Goal: Transaction & Acquisition: Purchase product/service

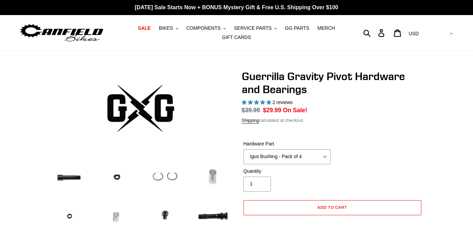
select select "highest-rating"
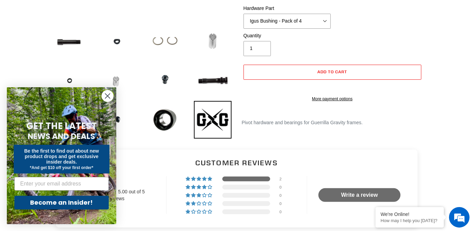
scroll to position [136, 0]
click at [106, 97] on icon "Close dialog" at bounding box center [107, 96] width 5 height 5
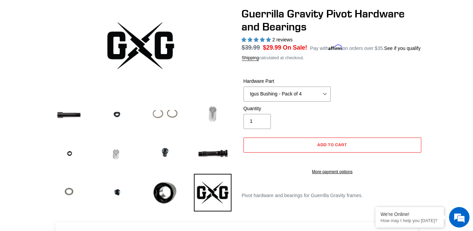
scroll to position [69, 0]
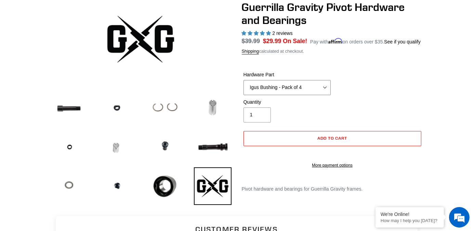
click at [325, 87] on select "MY19+ Alloy Main Pivot Pinch Nut MY19+ Main Pivot Bearing MY19+ Rocker Pivot Ax…" at bounding box center [287, 87] width 87 height 15
click at [244, 80] on select "MY19+ Alloy Main Pivot Pinch Nut MY19+ Main Pivot Bearing MY19+ Rocker Pivot Ax…" at bounding box center [287, 87] width 87 height 15
click at [439, 101] on div at bounding box center [236, 104] width 411 height 207
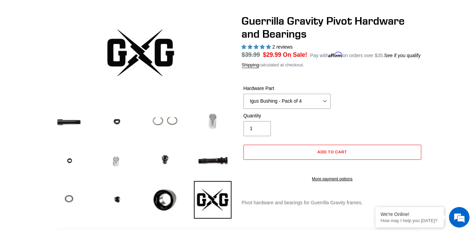
scroll to position [55, 0]
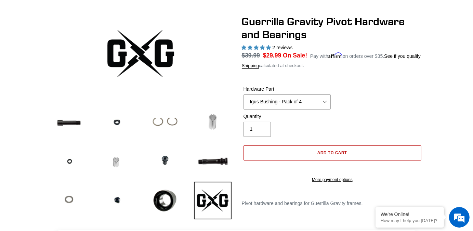
click at [339, 153] on span "Add to cart" at bounding box center [333, 152] width 30 height 5
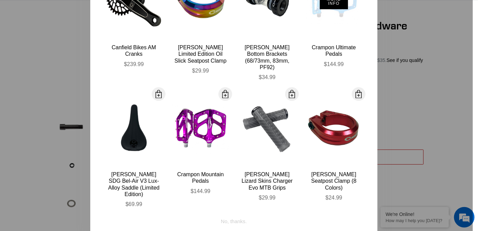
scroll to position [0, 0]
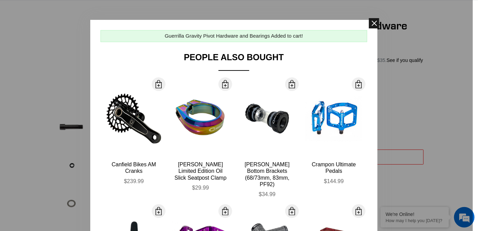
click at [371, 26] on span at bounding box center [374, 23] width 10 height 10
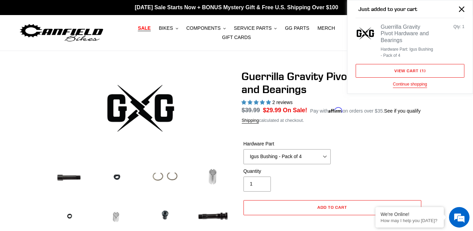
click at [151, 27] on span "SALE" at bounding box center [144, 28] width 13 height 6
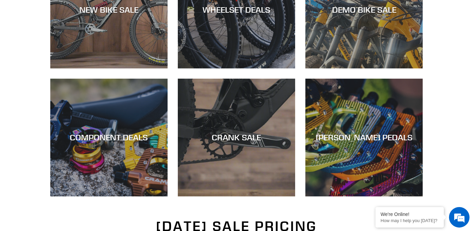
scroll to position [255, 0]
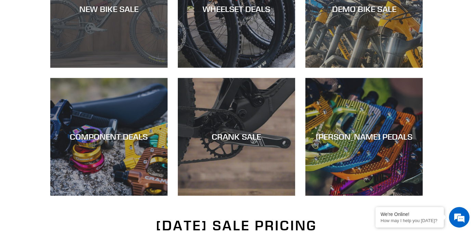
click at [127, 68] on div "NEW BIKE SALE" at bounding box center [108, 68] width 117 height 0
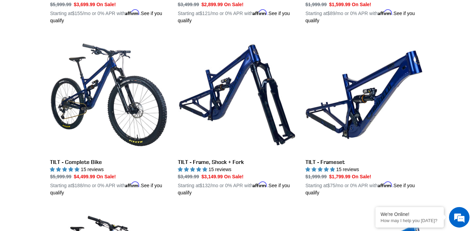
scroll to position [856, 0]
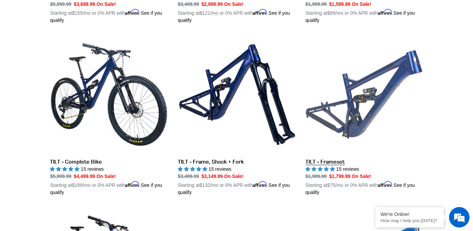
click at [348, 126] on link "TILT - Frameset" at bounding box center [364, 116] width 117 height 160
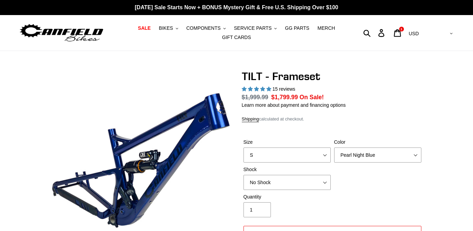
select select "highest-rating"
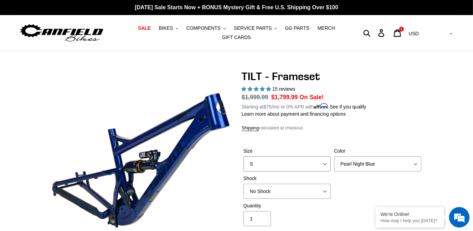
click at [312, 166] on select "S M L XL" at bounding box center [287, 163] width 87 height 15
select select "M"
click at [244, 156] on select "S M L XL" at bounding box center [287, 163] width 87 height 15
click at [364, 161] on select "Pearl Night Blue Stealth Silver" at bounding box center [377, 163] width 87 height 15
select select "Stealth Silver"
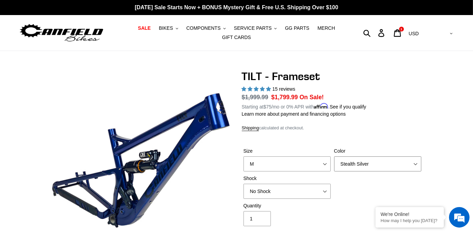
click at [334, 156] on select "Pearl Night Blue Stealth Silver" at bounding box center [377, 163] width 87 height 15
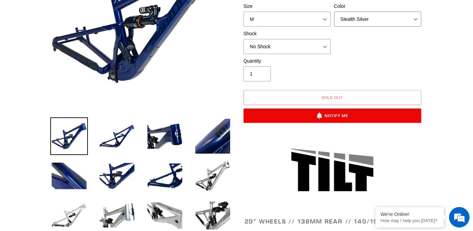
scroll to position [145, 0]
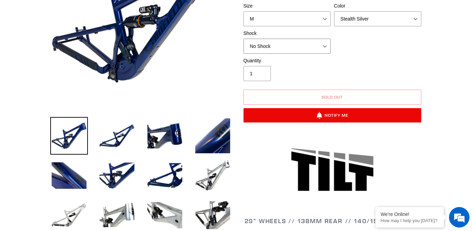
click at [307, 50] on select "No Shock Cane Creek DB Kitsuma Air RockShox Deluxe Ultimate Fox FLOAT X EXT Sto…" at bounding box center [287, 46] width 87 height 15
click at [309, 46] on select "No Shock Cane Creek DB Kitsuma Air RockShox Deluxe Ultimate Fox FLOAT X EXT Sto…" at bounding box center [287, 46] width 87 height 15
click at [321, 43] on select "No Shock Cane Creek DB Kitsuma Air RockShox Deluxe Ultimate Fox FLOAT X EXT Sto…" at bounding box center [287, 46] width 87 height 15
click at [244, 39] on select "No Shock Cane Creek DB Kitsuma Air RockShox Deluxe Ultimate Fox FLOAT X EXT Sto…" at bounding box center [287, 46] width 87 height 15
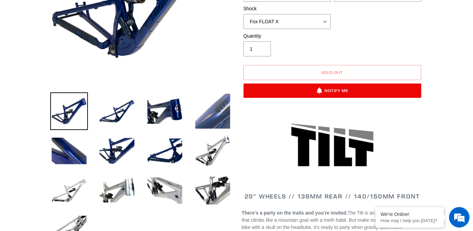
scroll to position [171, 0]
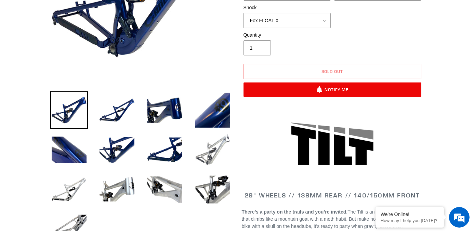
click at [210, 161] on img at bounding box center [213, 150] width 38 height 38
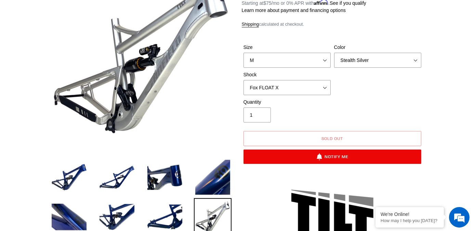
scroll to position [102, 0]
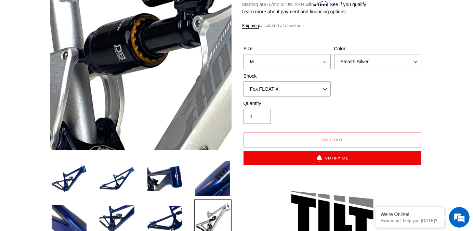
click at [139, 75] on img at bounding box center [147, 13] width 701 height 701
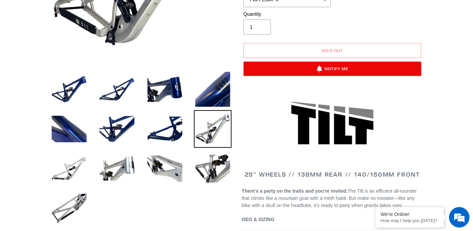
scroll to position [192, 0]
click at [177, 164] on img at bounding box center [165, 169] width 38 height 38
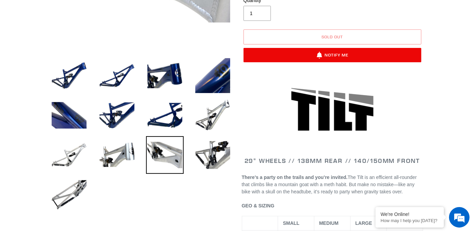
scroll to position [205, 0]
click at [64, 163] on img at bounding box center [69, 155] width 38 height 38
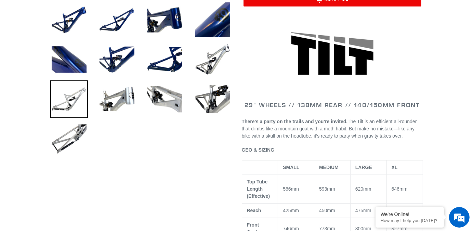
scroll to position [263, 0]
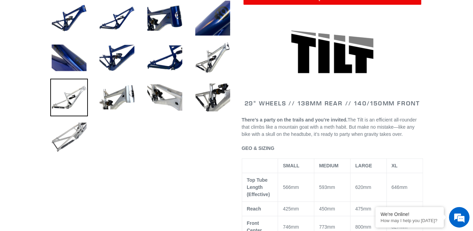
click at [73, 135] on img at bounding box center [69, 137] width 38 height 38
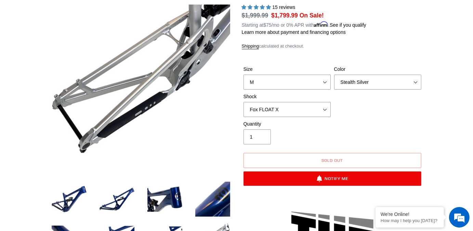
scroll to position [74, 0]
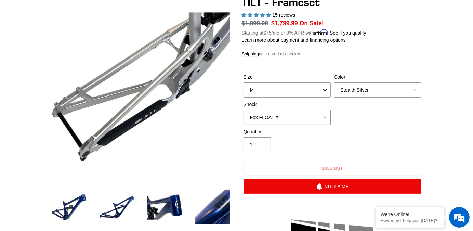
click at [302, 118] on select "No Shock Cane Creek DB Kitsuma Air RockShox Deluxe Ultimate Fox FLOAT X EXT Sto…" at bounding box center [287, 117] width 87 height 15
click at [244, 110] on select "No Shock Cane Creek DB Kitsuma Air RockShox Deluxe Ultimate Fox FLOAT X EXT Sto…" at bounding box center [287, 117] width 87 height 15
click at [354, 129] on div "Quantity 1" at bounding box center [332, 141] width 181 height 27
click at [281, 22] on span "$1,799.99" at bounding box center [284, 23] width 27 height 7
click at [324, 114] on select "No Shock Cane Creek DB Kitsuma Air RockShox Deluxe Ultimate Fox FLOAT X EXT Sto…" at bounding box center [287, 117] width 87 height 15
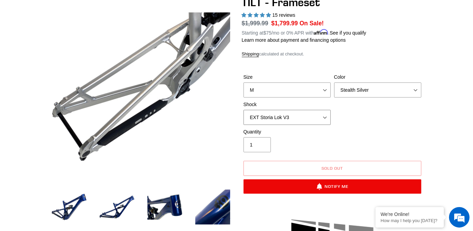
click at [244, 110] on select "No Shock Cane Creek DB Kitsuma Air RockShox Deluxe Ultimate Fox FLOAT X EXT Sto…" at bounding box center [287, 117] width 87 height 15
click at [317, 114] on select "No Shock Cane Creek DB Kitsuma Air RockShox Deluxe Ultimate Fox FLOAT X EXT Sto…" at bounding box center [287, 117] width 87 height 15
click at [244, 110] on select "No Shock Cane Creek DB Kitsuma Air RockShox Deluxe Ultimate Fox FLOAT X EXT Sto…" at bounding box center [287, 117] width 87 height 15
click at [325, 120] on select "No Shock Cane Creek DB Kitsuma Air RockShox Deluxe Ultimate Fox FLOAT X EXT Sto…" at bounding box center [287, 117] width 87 height 15
click at [244, 110] on select "No Shock Cane Creek DB Kitsuma Air RockShox Deluxe Ultimate Fox FLOAT X EXT Sto…" at bounding box center [287, 117] width 87 height 15
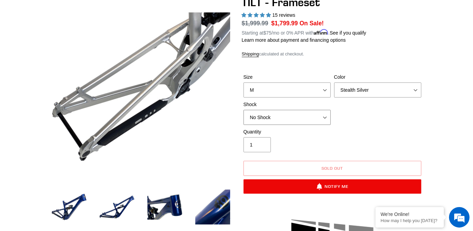
click at [317, 114] on select "No Shock Cane Creek DB Kitsuma Air RockShox Deluxe Ultimate Fox FLOAT X EXT Sto…" at bounding box center [287, 117] width 87 height 15
click at [244, 110] on select "No Shock Cane Creek DB Kitsuma Air RockShox Deluxe Ultimate Fox FLOAT X EXT Sto…" at bounding box center [287, 117] width 87 height 15
click at [316, 120] on select "No Shock Cane Creek DB Kitsuma Air RockShox Deluxe Ultimate Fox FLOAT X EXT Sto…" at bounding box center [287, 117] width 87 height 15
click at [244, 110] on select "No Shock Cane Creek DB Kitsuma Air RockShox Deluxe Ultimate Fox FLOAT X EXT Sto…" at bounding box center [287, 117] width 87 height 15
click at [323, 116] on select "No Shock Cane Creek DB Kitsuma Air RockShox Deluxe Ultimate Fox FLOAT X EXT Sto…" at bounding box center [287, 117] width 87 height 15
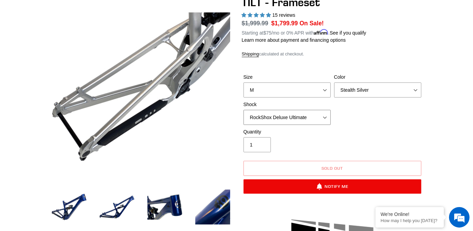
select select "No Shock"
click at [244, 110] on select "No Shock Cane Creek DB Kitsuma Air RockShox Deluxe Ultimate Fox FLOAT X EXT Sto…" at bounding box center [287, 117] width 87 height 15
click at [370, 89] on select "Pearl Night Blue Stealth Silver" at bounding box center [377, 89] width 87 height 15
select select "Pearl Night Blue"
click at [334, 82] on select "Pearl Night Blue Stealth Silver" at bounding box center [377, 89] width 87 height 15
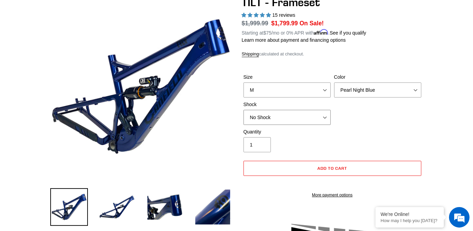
click at [323, 115] on select "No Shock Cane Creek DB Kitsuma Air RockShox Deluxe Ultimate Fox FLOAT X EXT Sto…" at bounding box center [287, 117] width 87 height 15
select select "Fox FLOAT X"
click at [244, 110] on select "No Shock Cane Creek DB Kitsuma Air RockShox Deluxe Ultimate Fox FLOAT X EXT Sto…" at bounding box center [287, 117] width 87 height 15
click at [320, 90] on select "S M L XL" at bounding box center [287, 89] width 87 height 15
select select "L"
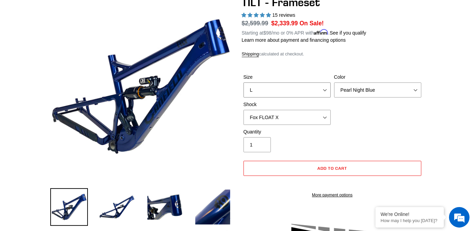
click at [244, 82] on select "S M L XL" at bounding box center [287, 89] width 87 height 15
click at [368, 88] on select "Pearl Night Blue Stealth Silver" at bounding box center [377, 89] width 87 height 15
select select "Stealth Silver"
click at [334, 82] on select "Pearl Night Blue Stealth Silver" at bounding box center [377, 89] width 87 height 15
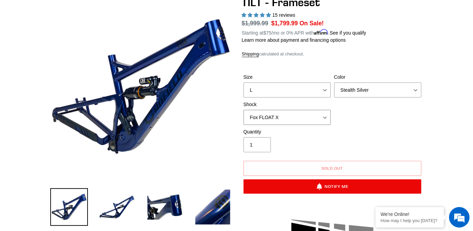
click at [330, 113] on select "No Shock Cane Creek DB Kitsuma Air RockShox Deluxe Ultimate Fox FLOAT X EXT Sto…" at bounding box center [287, 117] width 87 height 15
select select "No Shock"
click at [244, 110] on select "No Shock Cane Creek DB Kitsuma Air RockShox Deluxe Ultimate Fox FLOAT X EXT Sto…" at bounding box center [287, 117] width 87 height 15
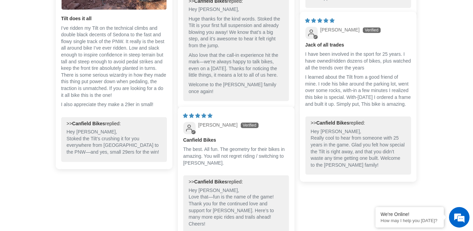
scroll to position [1729, 0]
